Goal: Task Accomplishment & Management: Complete application form

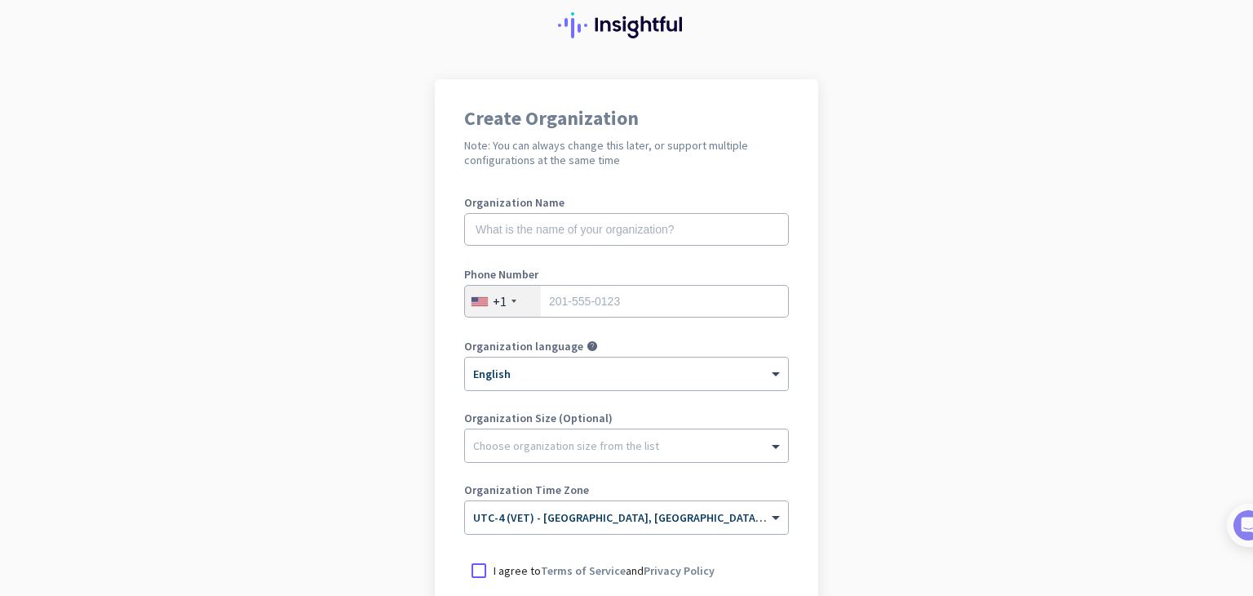
scroll to position [82, 0]
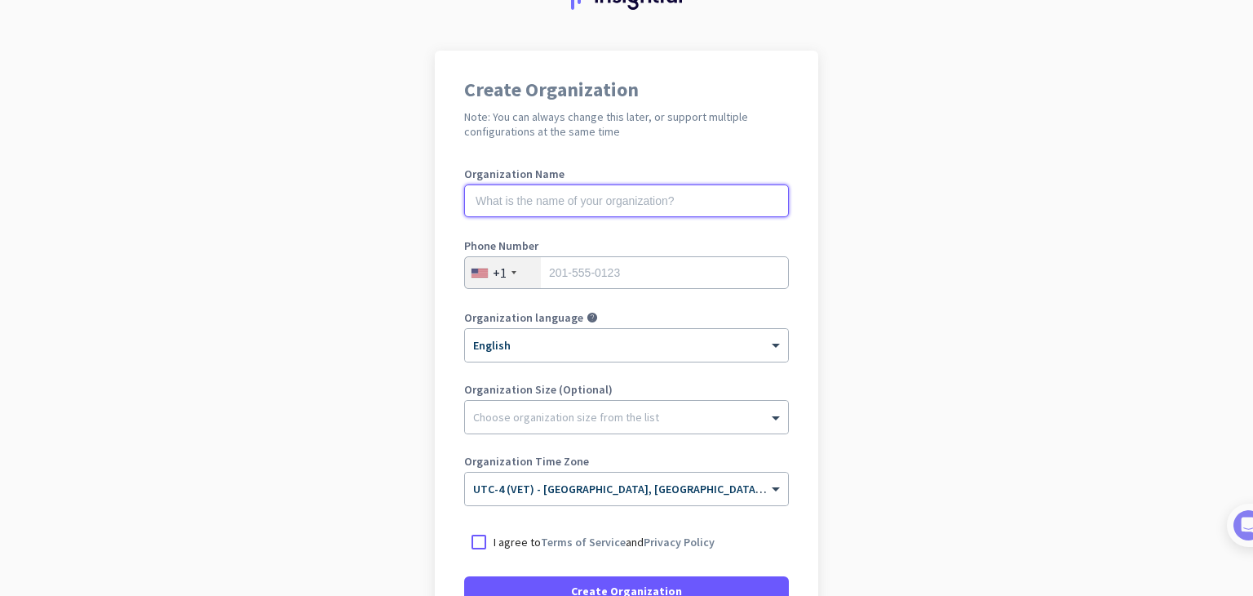
click at [560, 205] on input "text" at bounding box center [626, 200] width 325 height 33
type input "PROPERTY LITIGATION GROUP"
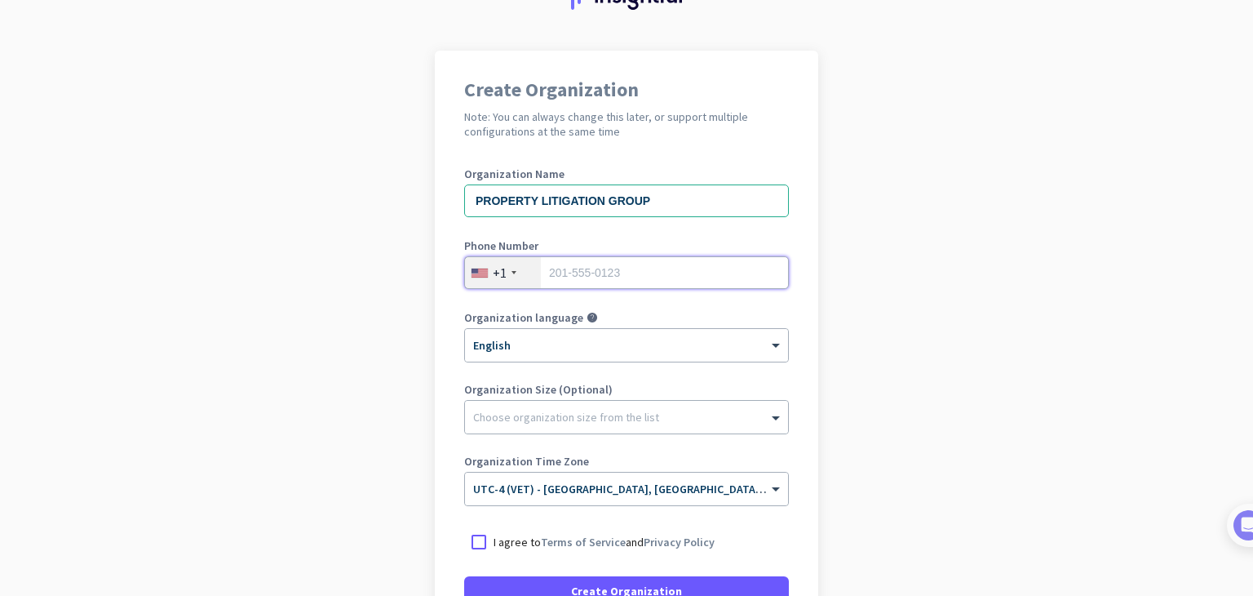
click at [569, 267] on input "tel" at bounding box center [626, 272] width 325 height 33
type input "5"
click at [516, 276] on div "+1" at bounding box center [503, 272] width 76 height 31
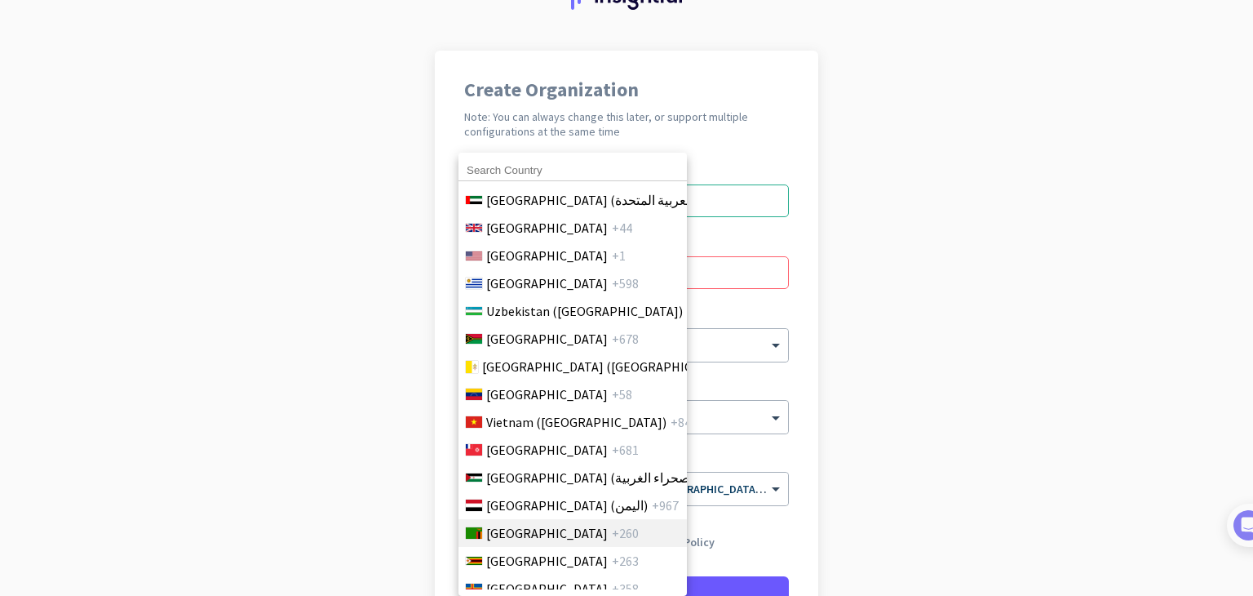
scroll to position [6539, 0]
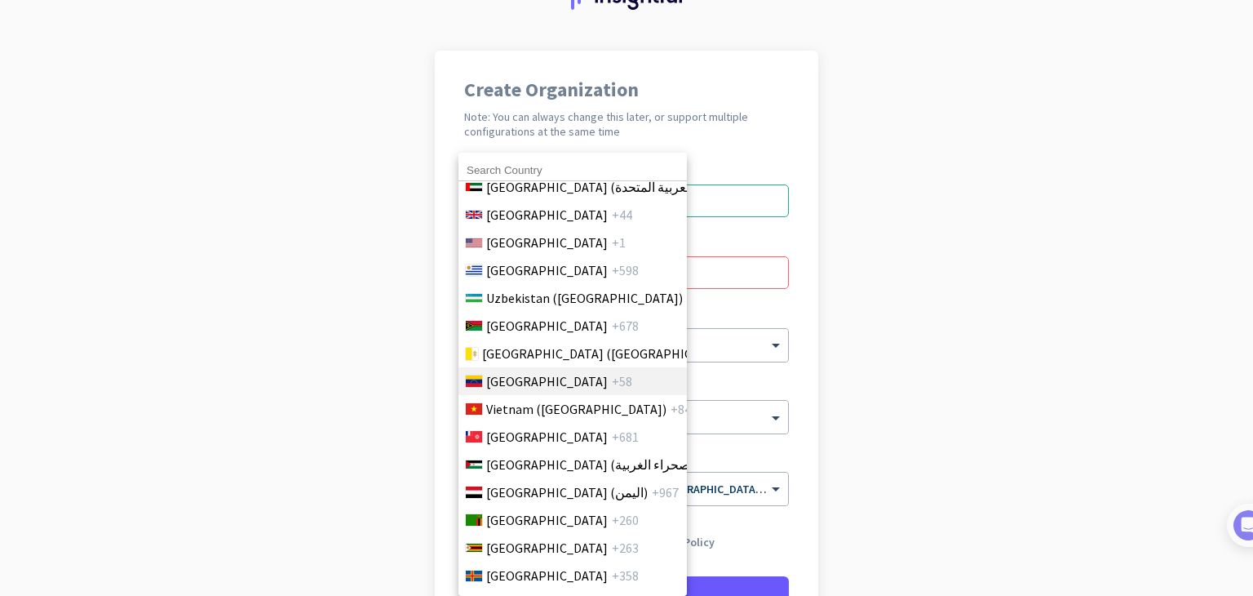
click at [529, 378] on span "[GEOGRAPHIC_DATA]" at bounding box center [547, 381] width 122 height 20
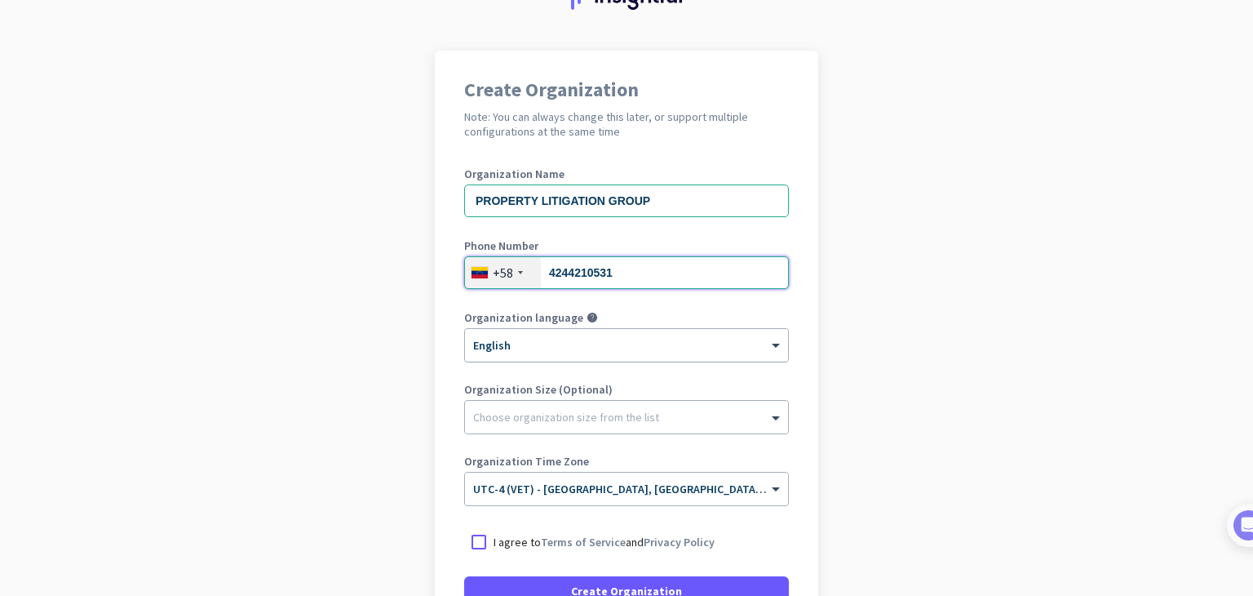
scroll to position [163, 0]
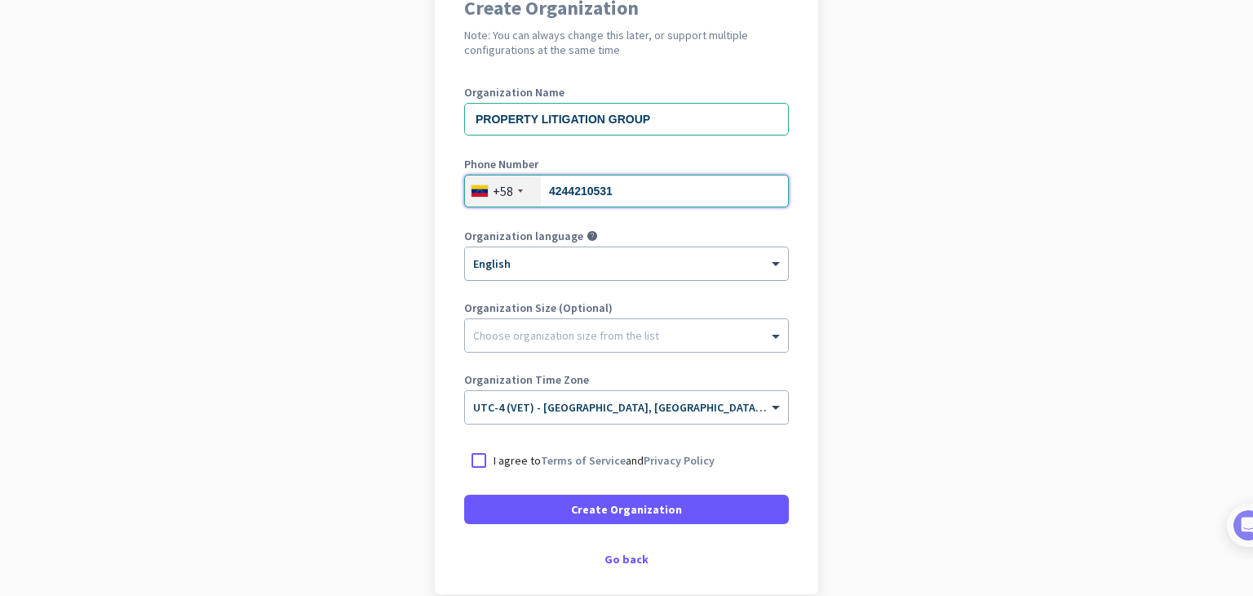
type input "4244210531"
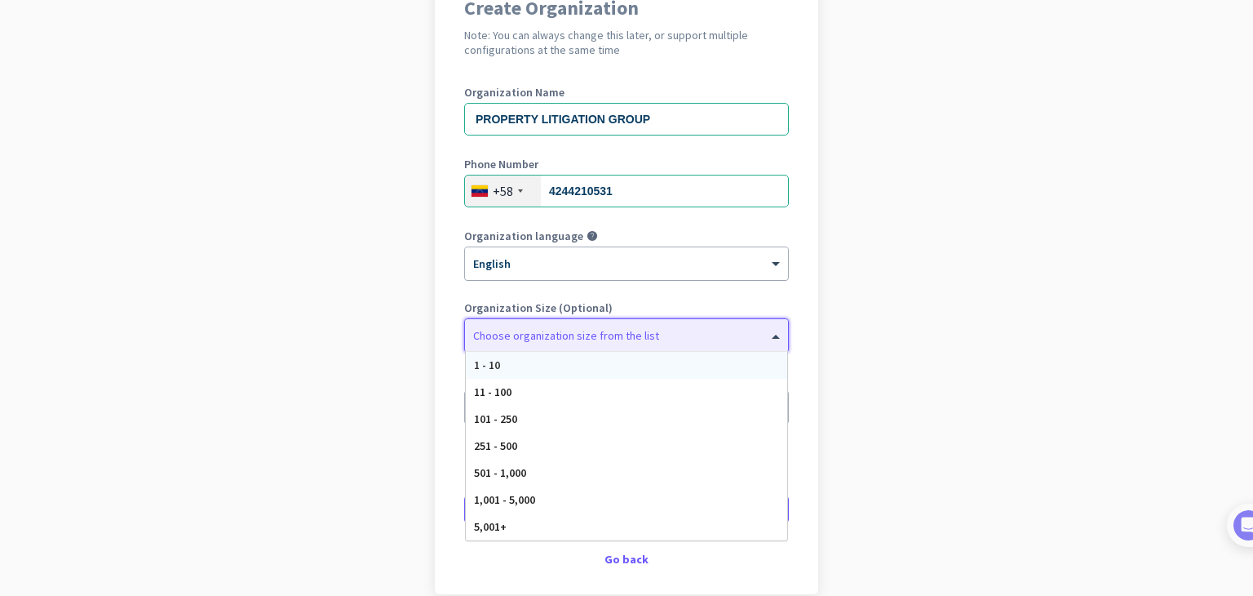
click at [575, 334] on div at bounding box center [626, 331] width 323 height 16
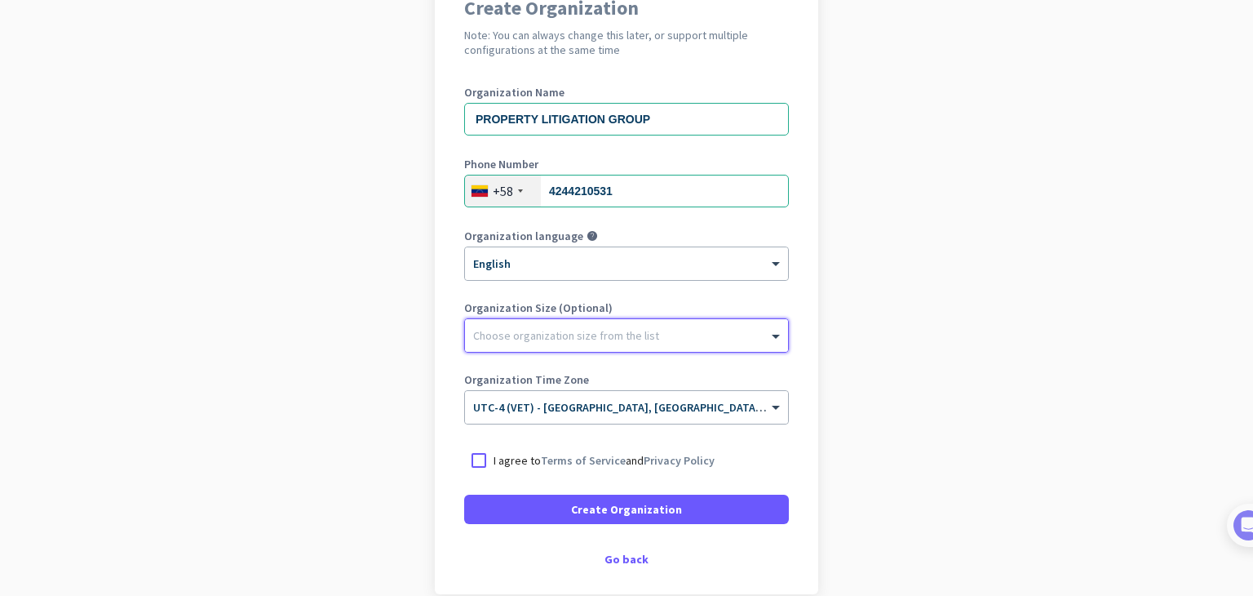
scroll to position [243, 0]
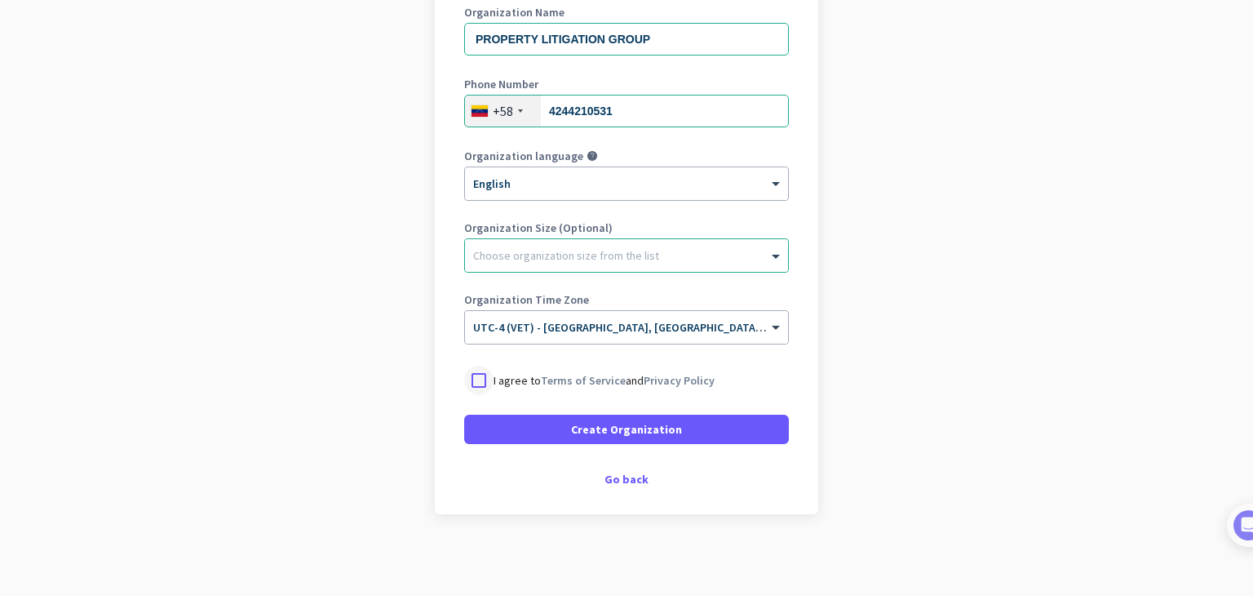
click at [475, 382] on div at bounding box center [478, 379] width 29 height 29
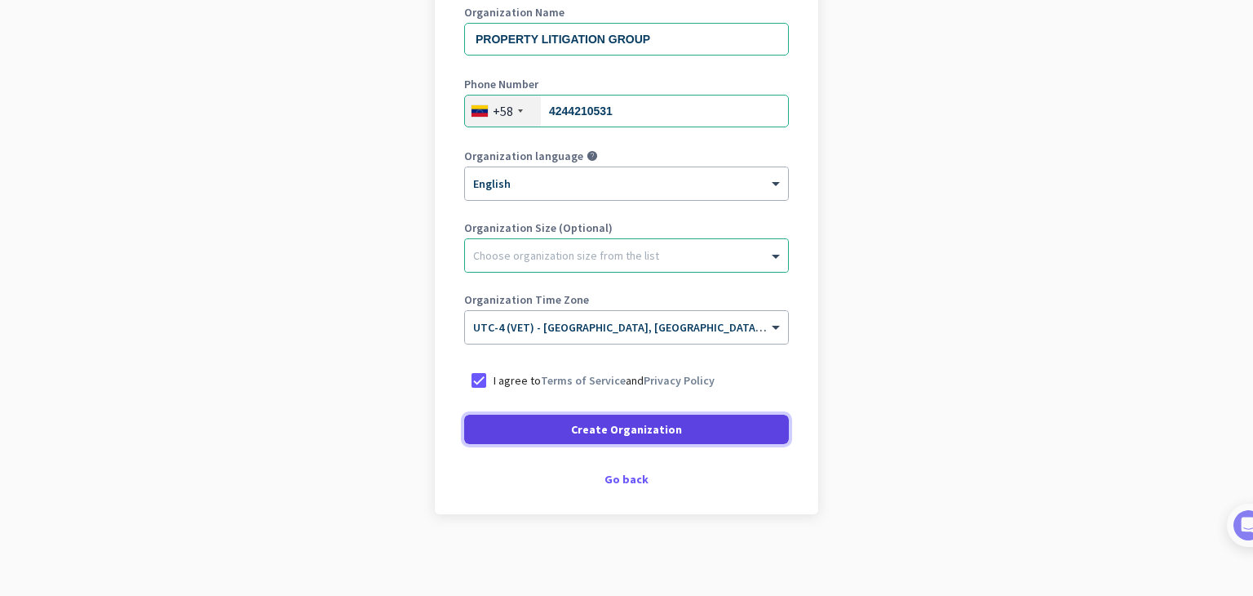
click at [589, 431] on span "Create Organization" at bounding box center [626, 429] width 111 height 16
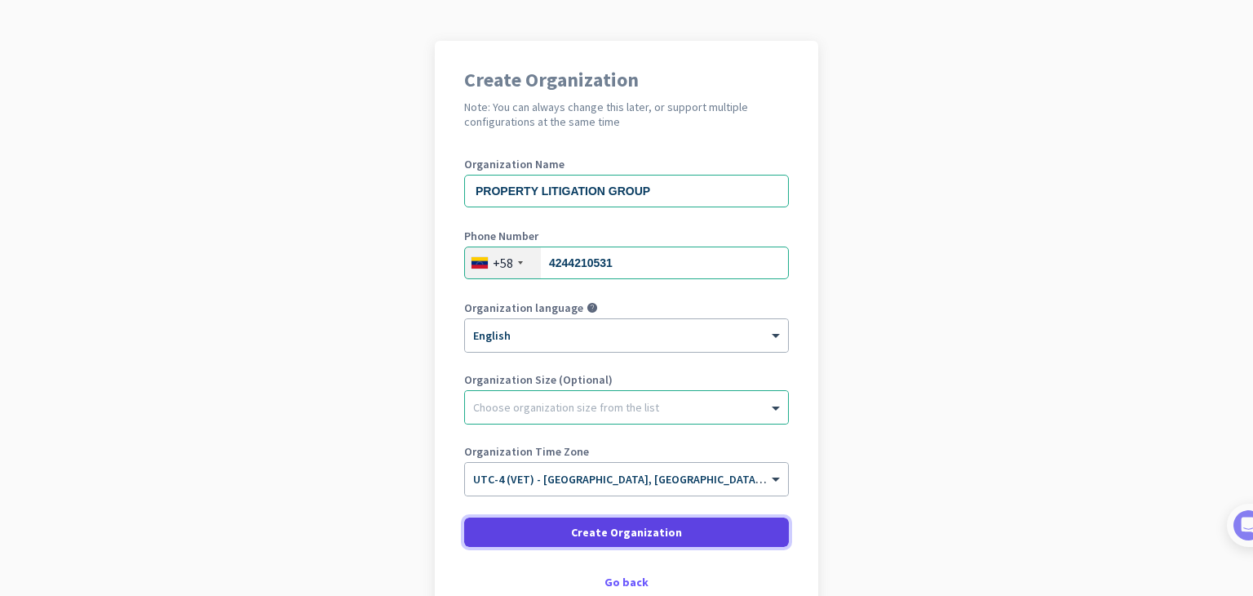
scroll to position [194, 0]
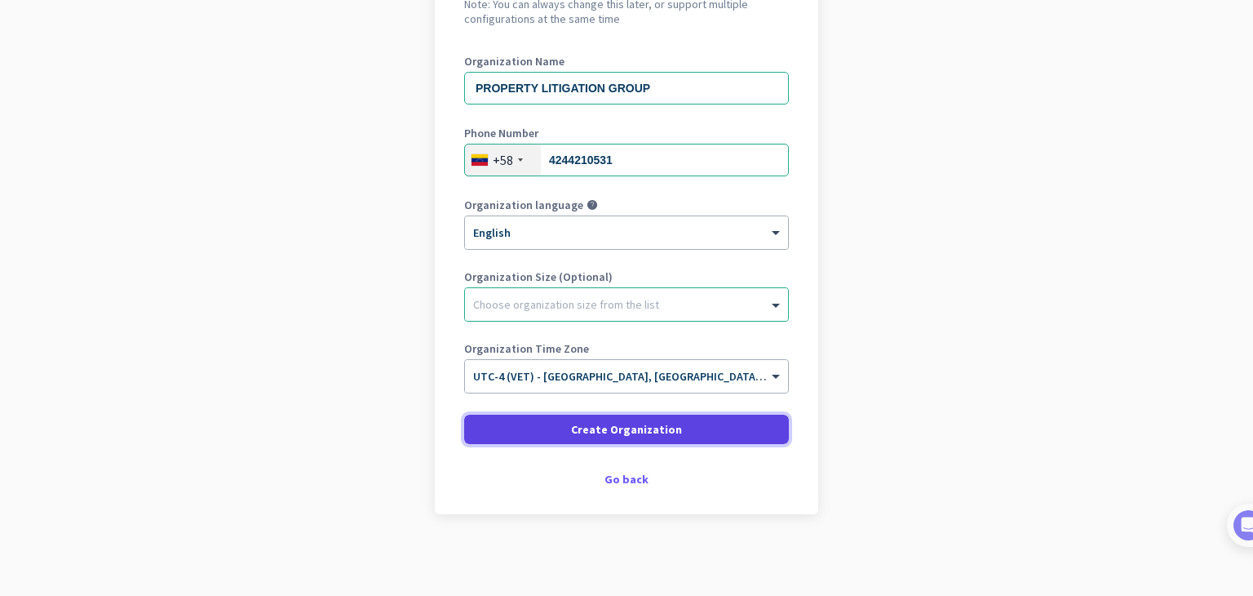
click at [630, 436] on span "Create Organization" at bounding box center [626, 429] width 111 height 16
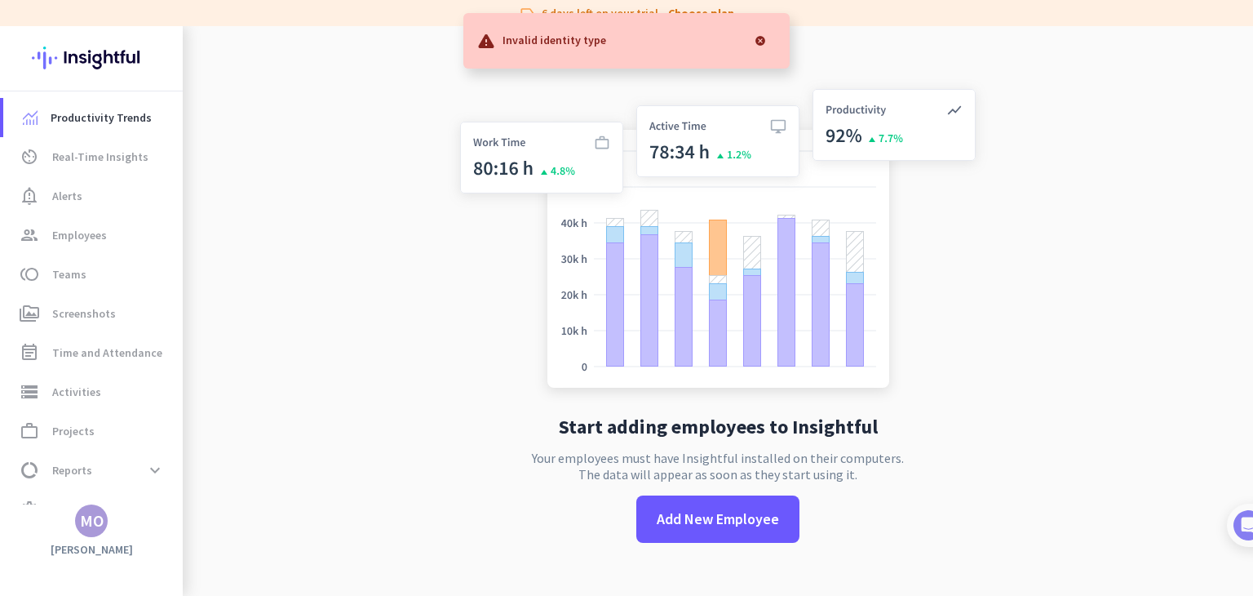
click at [298, 455] on app-no-employees "Start adding employees to Insightful Your employees must have Insightful instal…" at bounding box center [718, 324] width 1070 height 596
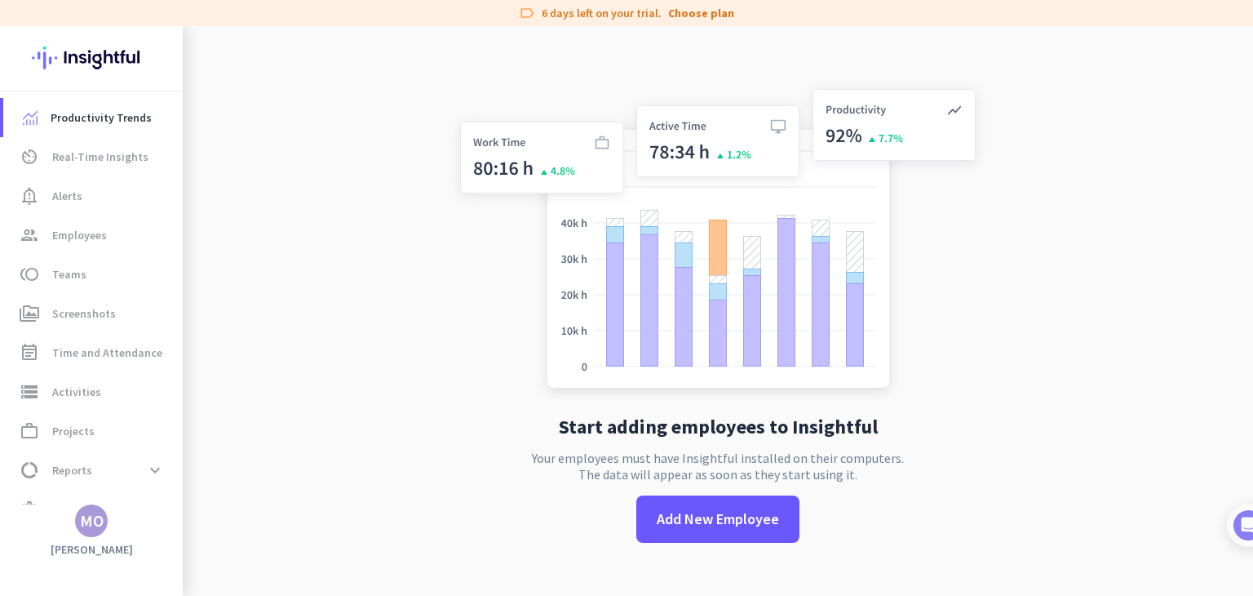
click at [428, 387] on app-no-employees "Start adding employees to Insightful Your employees must have Insightful instal…" at bounding box center [718, 324] width 1070 height 596
click at [995, 317] on app-no-employees "Start adding employees to Insightful Your employees must have Insightful instal…" at bounding box center [718, 324] width 1070 height 596
click at [104, 225] on span "Employees" at bounding box center [79, 235] width 55 height 20
click at [90, 513] on div "MO" at bounding box center [92, 520] width 24 height 16
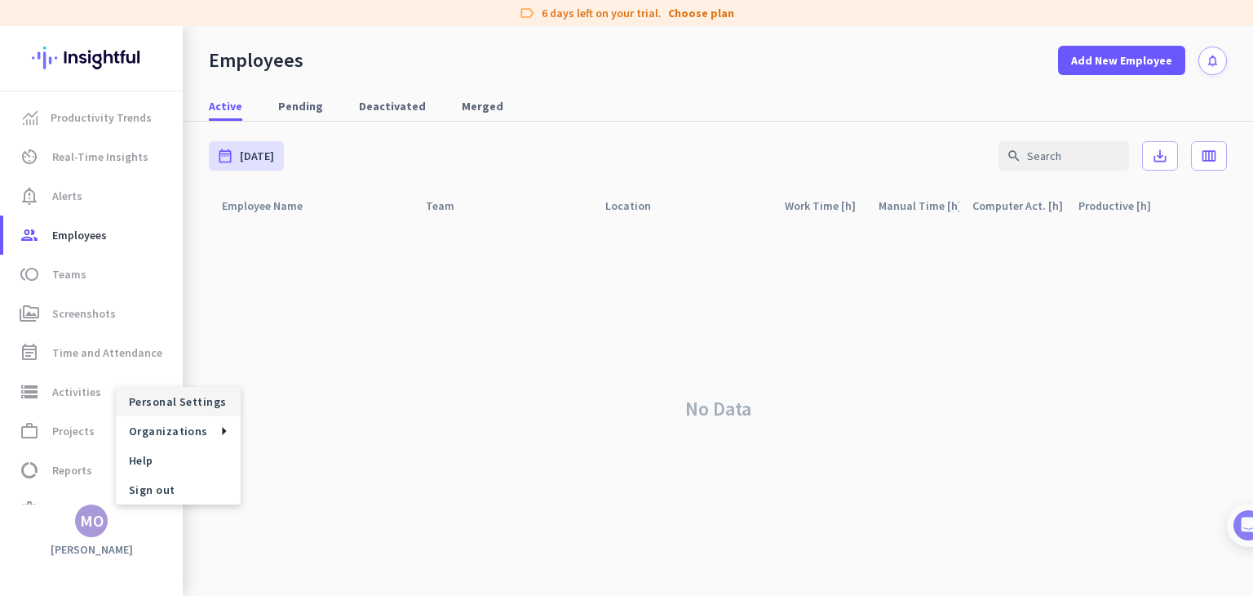
click at [133, 405] on span "Personal Settings" at bounding box center [178, 401] width 99 height 15
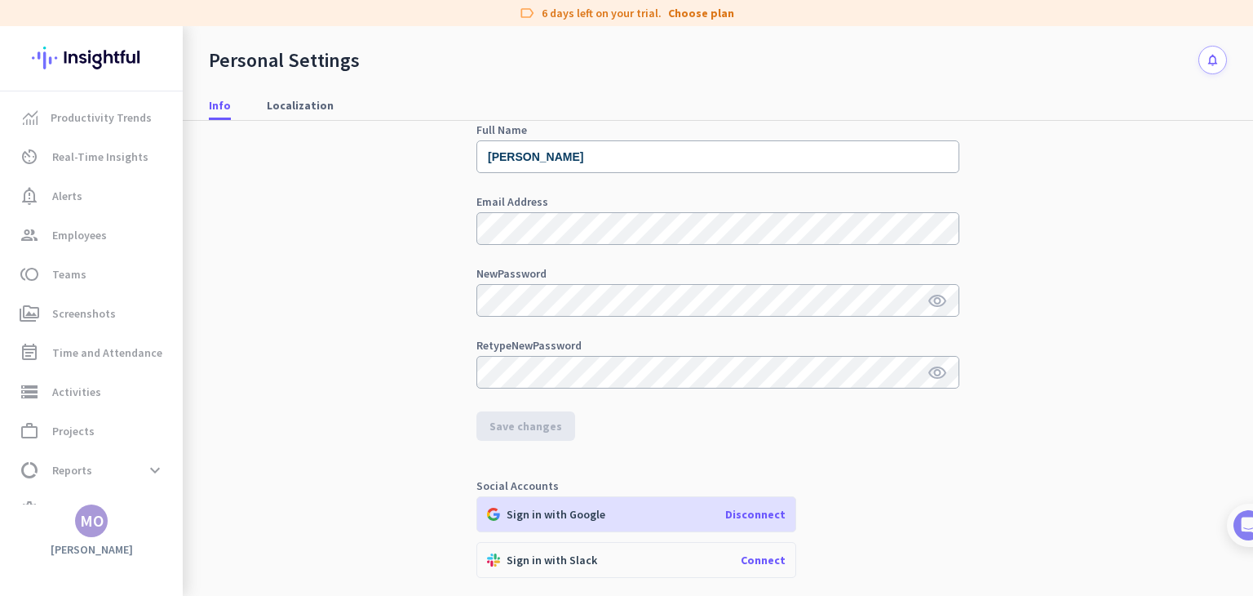
scroll to position [163, 0]
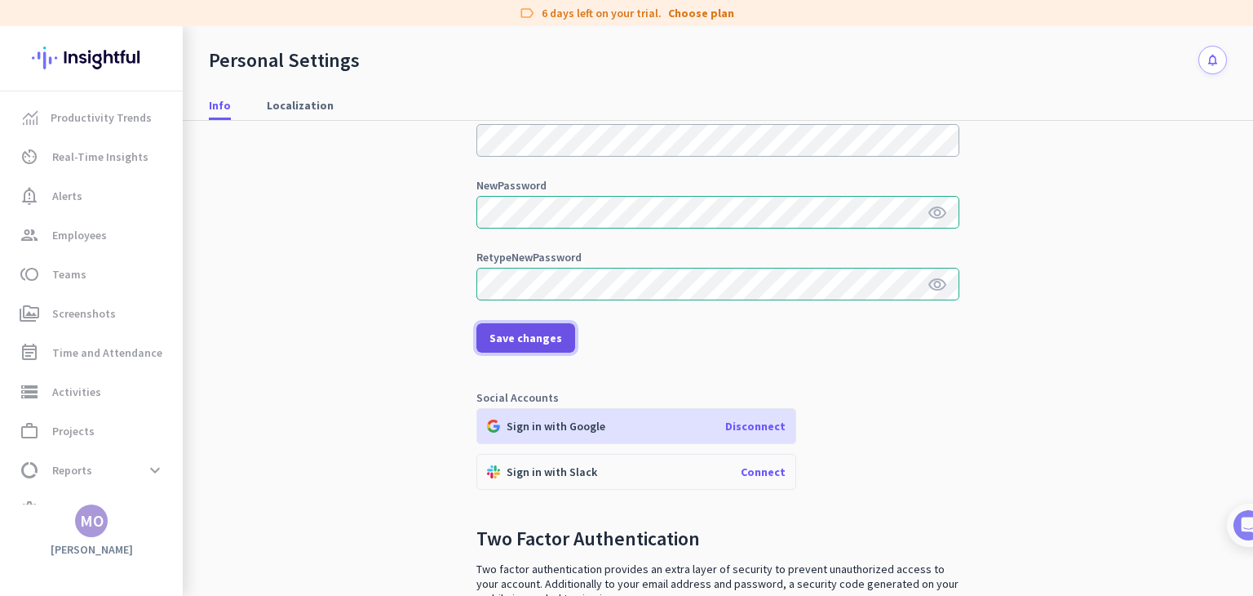
click at [498, 339] on span "Save changes" at bounding box center [526, 338] width 73 height 16
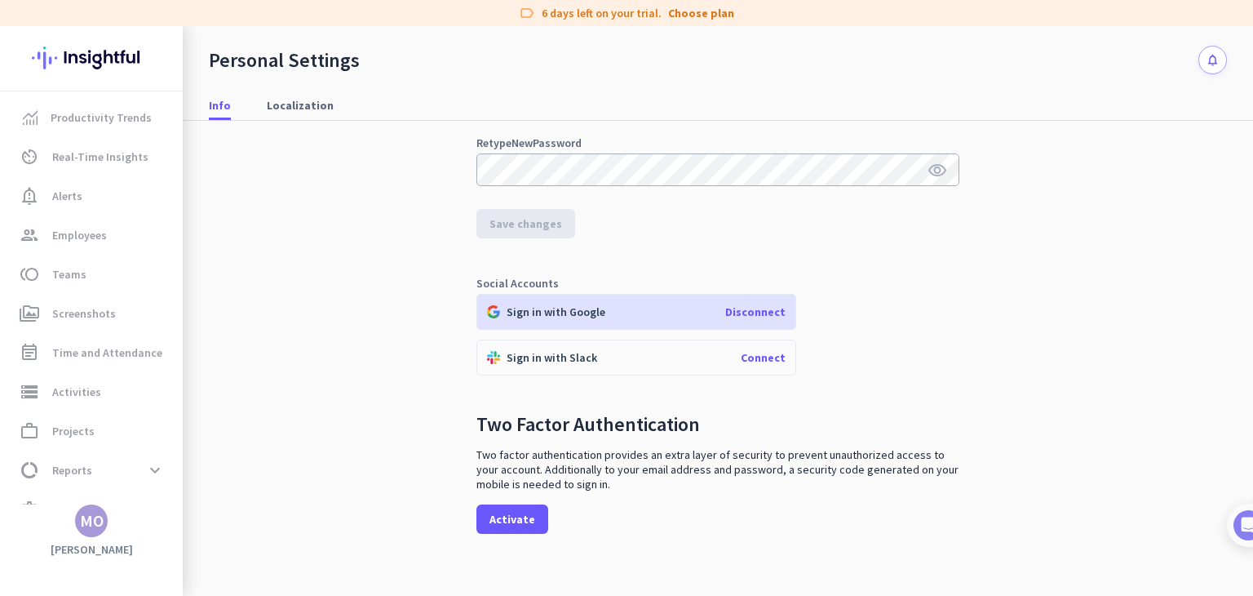
scroll to position [363, 0]
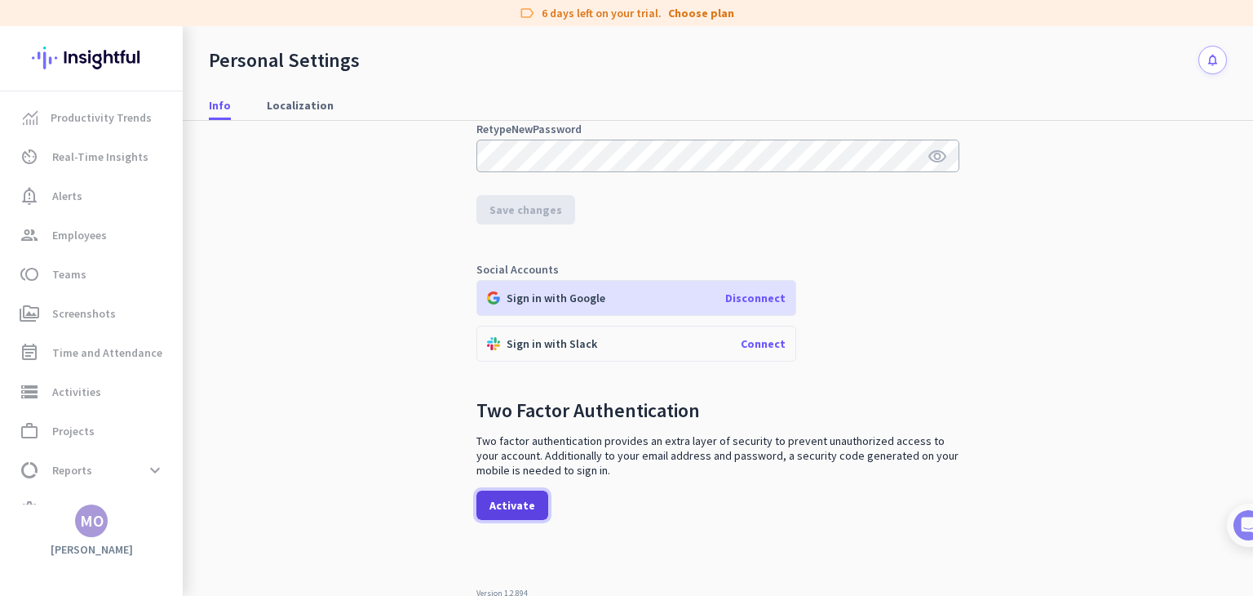
click at [522, 503] on span "Activate" at bounding box center [513, 505] width 46 height 16
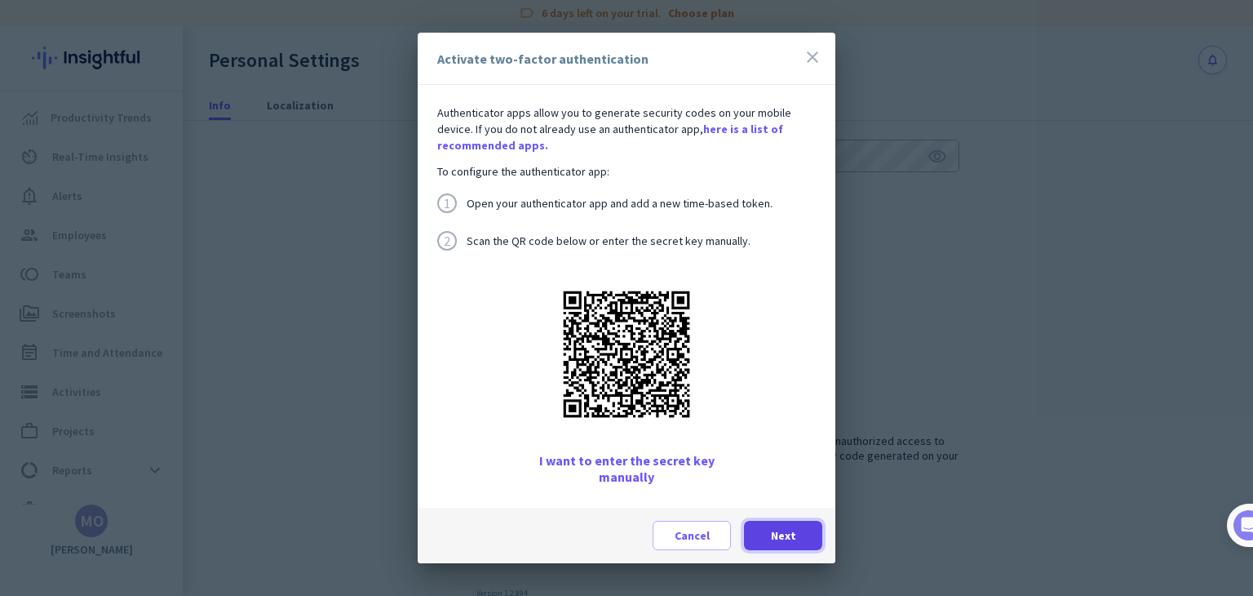
click at [775, 537] on span "Next" at bounding box center [783, 535] width 25 height 16
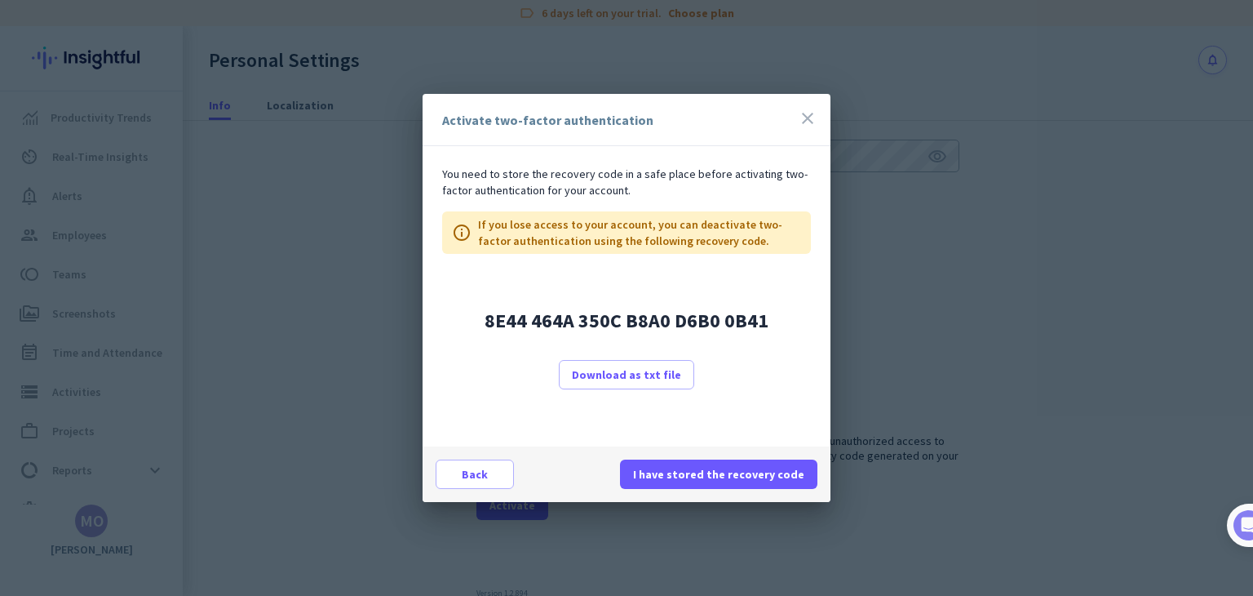
click at [807, 118] on icon "close" at bounding box center [808, 119] width 20 height 20
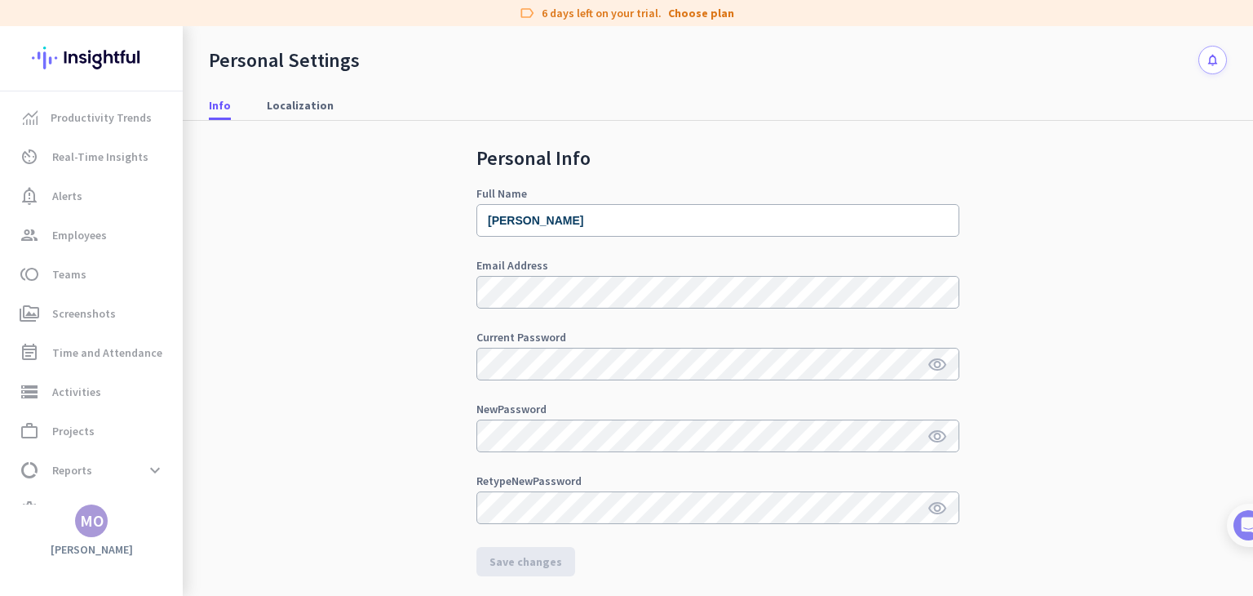
scroll to position [0, 0]
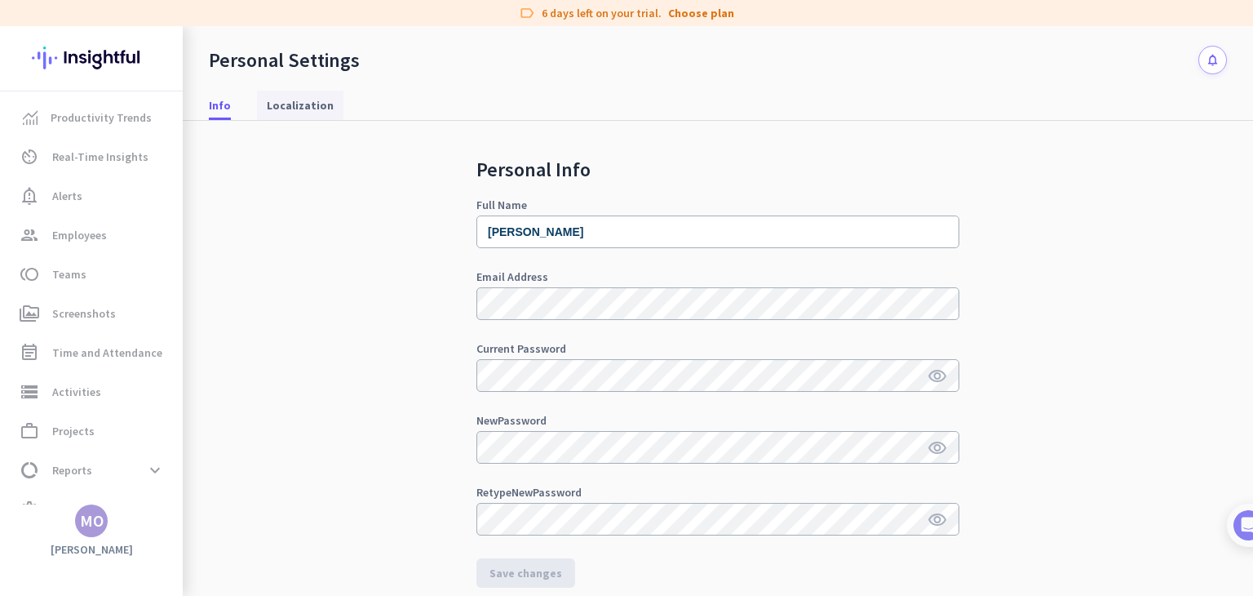
click at [277, 113] on span "Localization" at bounding box center [300, 105] width 67 height 29
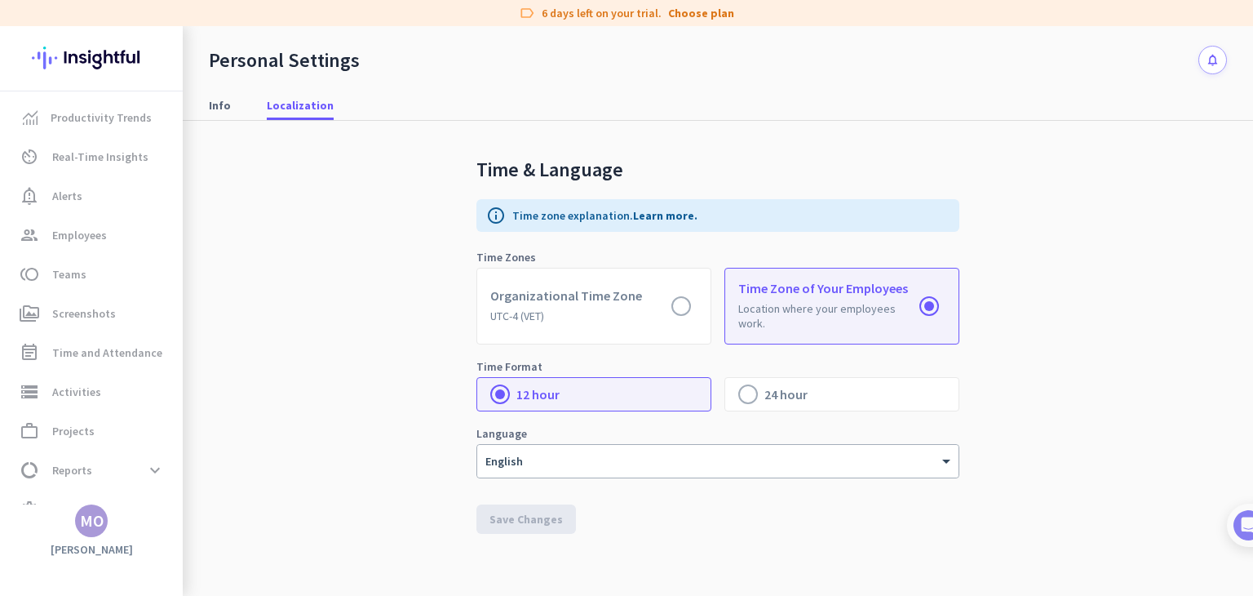
click at [1048, 325] on div "Time & Language info Time zone explanation. Learn more. Time Zones Organization…" at bounding box center [718, 347] width 1018 height 452
click at [365, 380] on div "Time & Language info Time zone explanation. Learn more. Time Zones Organization…" at bounding box center [718, 347] width 1018 height 452
click at [122, 157] on span "Real-Time Insights" at bounding box center [100, 157] width 96 height 20
